Goal: Task Accomplishment & Management: Complete application form

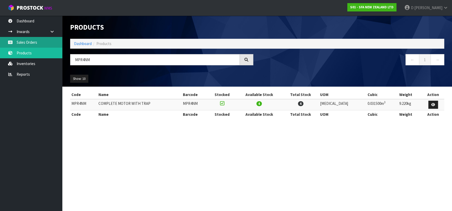
drag, startPoint x: 39, startPoint y: 41, endPoint x: 45, endPoint y: 42, distance: 5.4
click at [39, 41] on link "Sales Orders" at bounding box center [31, 42] width 62 height 11
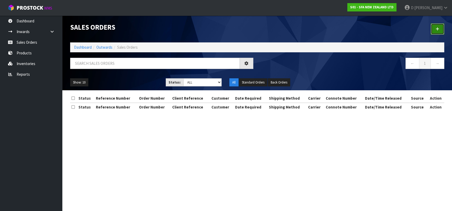
click at [433, 29] on link at bounding box center [438, 28] width 14 height 11
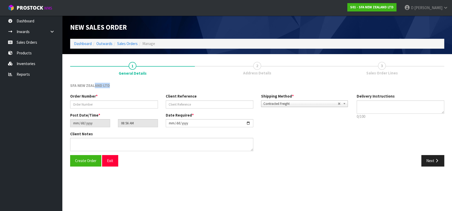
drag, startPoint x: 97, startPoint y: 93, endPoint x: 99, endPoint y: 99, distance: 6.0
click at [97, 95] on div "SFA NEW ZEALAND LTD Order Number * Client Reference Shipping Method * Pickup Co…" at bounding box center [257, 127] width 374 height 88
click at [101, 102] on input "text" at bounding box center [114, 104] width 88 height 8
type input "24549"
paste input "280954"
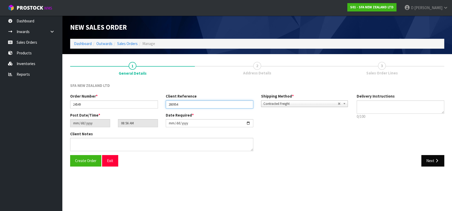
type input "280954"
drag, startPoint x: 431, startPoint y: 159, endPoint x: 57, endPoint y: 121, distance: 376.5
click at [427, 156] on button "Next" at bounding box center [432, 160] width 23 height 11
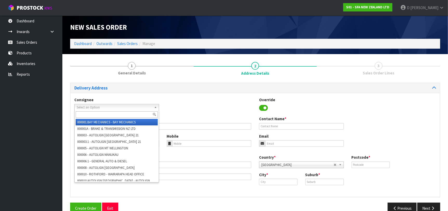
click at [97, 106] on span "Select an Option" at bounding box center [114, 107] width 75 height 6
type input "W"
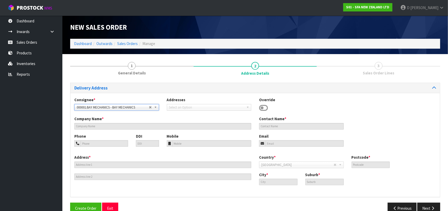
type input "BAY MECHANICS"
type input "20 [GEOGRAPHIC_DATA]"
type input "3110"
type input "TAURANGA"
type input "JUDEA"
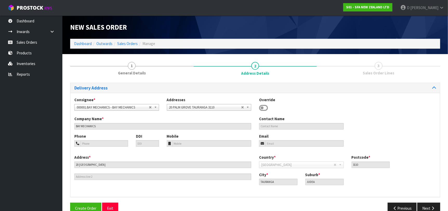
click at [265, 106] on icon at bounding box center [263, 108] width 9 height 8
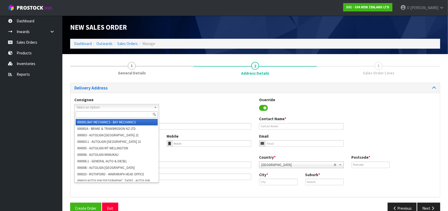
click at [129, 106] on span "Select an Option" at bounding box center [113, 107] width 72 height 6
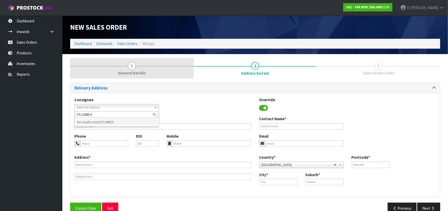
type input "PLUMBUI"
click at [122, 66] on link "1 General Details" at bounding box center [131, 68] width 123 height 21
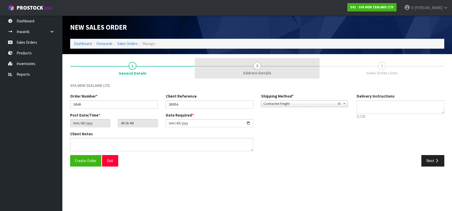
click at [255, 70] on span "Address Details" at bounding box center [257, 72] width 28 height 5
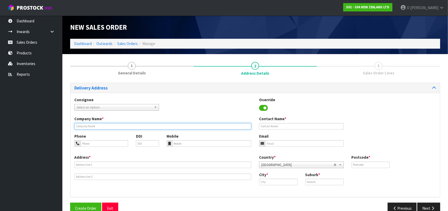
click at [128, 123] on input "text" at bounding box center [162, 126] width 177 height 6
type input "PLUMBUILT PLUMBING"
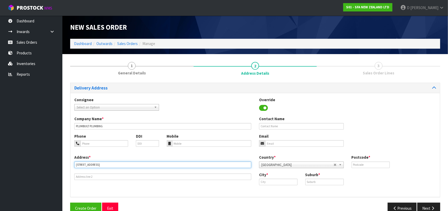
type input "[STREET_ADDRESS]"
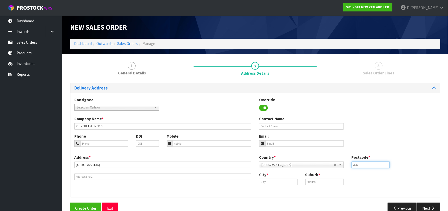
type input "0629"
type input "[GEOGRAPHIC_DATA]"
type input "A"
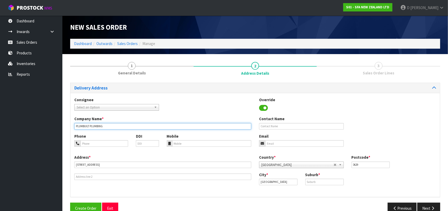
click at [127, 124] on input "PLUMBUILT PLUMBING" at bounding box center [162, 126] width 177 height 6
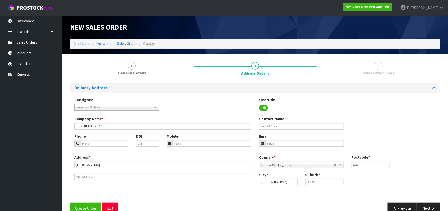
drag, startPoint x: 334, startPoint y: 173, endPoint x: 335, endPoint y: 178, distance: 5.0
click at [334, 177] on div "Suburb *" at bounding box center [324, 178] width 46 height 13
drag, startPoint x: 338, startPoint y: 183, endPoint x: 362, endPoint y: 189, distance: 25.3
click at [338, 183] on input "text" at bounding box center [324, 181] width 38 height 6
paste input "[GEOGRAPHIC_DATA]"
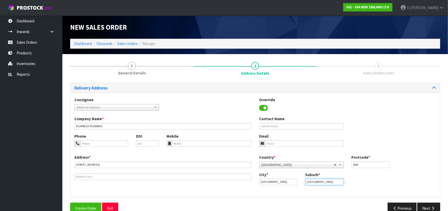
type input "[GEOGRAPHIC_DATA]"
click at [413, 198] on div "Delivery Address Consignee 000001.BAY MECHANICS - BAY MECHANICS 000001A - BRAKE…" at bounding box center [255, 150] width 370 height 135
click at [429, 207] on button "Next" at bounding box center [428, 207] width 23 height 11
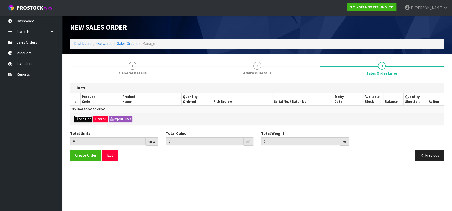
click at [82, 119] on button "Add Line" at bounding box center [83, 119] width 18 height 6
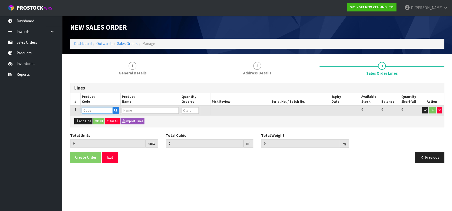
click at [88, 110] on input "text" at bounding box center [97, 110] width 31 height 6
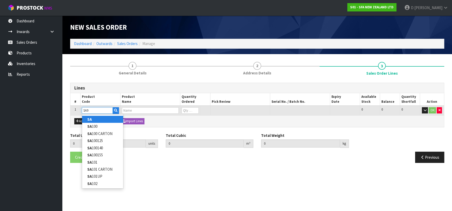
type input "SA92"
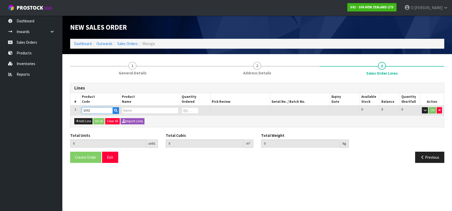
type input "0.000000"
type input "0.000"
type input "SANICONDENS PRO PUMP"
type input "0"
type input "SA92"
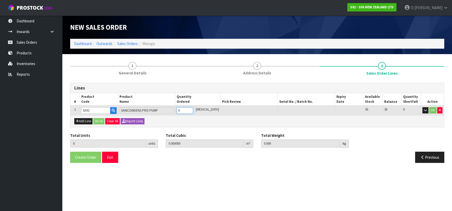
type input "1"
type input "0.01044"
type input "2.5"
type input "1"
click at [193, 109] on input "1" at bounding box center [185, 110] width 16 height 6
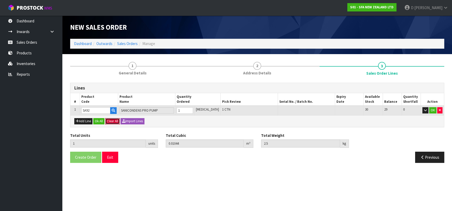
click at [106, 119] on button "Clear All" at bounding box center [112, 121] width 15 height 6
click at [87, 164] on div "Create Order Exit Previous" at bounding box center [257, 158] width 382 height 15
drag, startPoint x: 102, startPoint y: 116, endPoint x: 103, endPoint y: 122, distance: 6.1
click at [103, 120] on div "Add Line Ok All Confirm Clear All Import Lines" at bounding box center [256, 121] width 373 height 12
click at [87, 166] on section "1 General Details 2 Address Details 3 Sales Order Lines Lines # Product Code Pr…" at bounding box center [257, 112] width 390 height 116
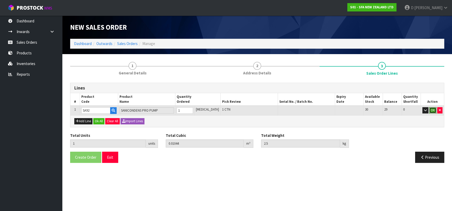
click at [429, 110] on button "OK" at bounding box center [432, 110] width 7 height 6
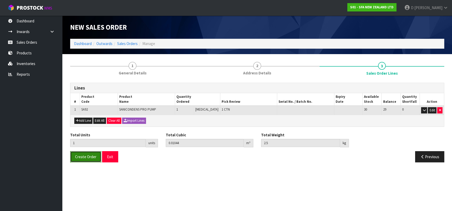
click at [91, 160] on button "Create Order" at bounding box center [85, 156] width 31 height 11
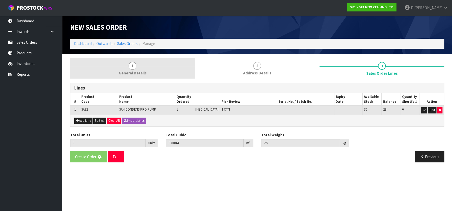
click at [134, 64] on span "1" at bounding box center [133, 66] width 8 height 8
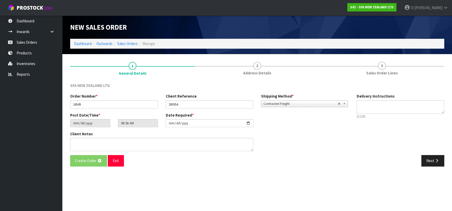
click at [238, 89] on div "SFA NEW ZEALAND LTD" at bounding box center [257, 88] width 382 height 11
click at [318, 103] on div "SFA NEW ZEALAND LTD Order Number * 24549 Client Reference 280954 Shipping Metho…" at bounding box center [257, 127] width 374 height 88
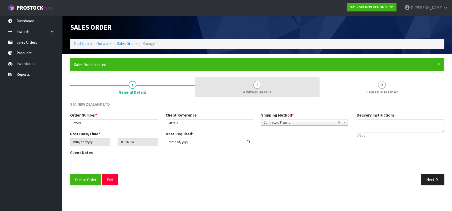
type input "10:56:00.000"
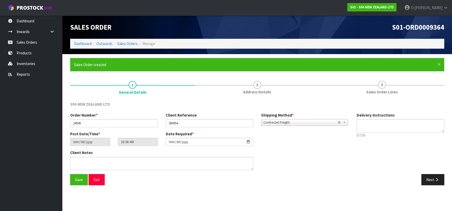
click at [68, 181] on div "Save Exit" at bounding box center [161, 179] width 191 height 11
